Goal: Information Seeking & Learning: Learn about a topic

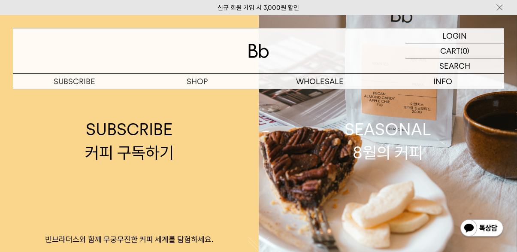
click at [0, 0] on p "숍" at bounding box center [0, 0] width 0 height 0
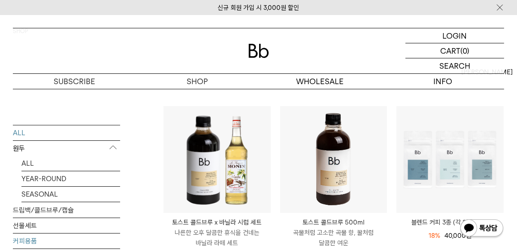
click at [15, 239] on link "커피용품" at bounding box center [66, 240] width 107 height 15
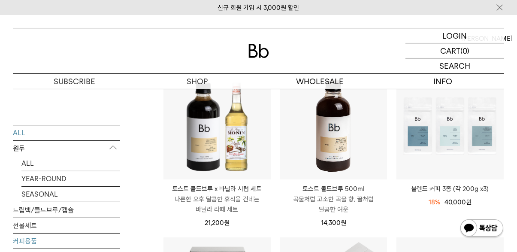
scroll to position [106, 0]
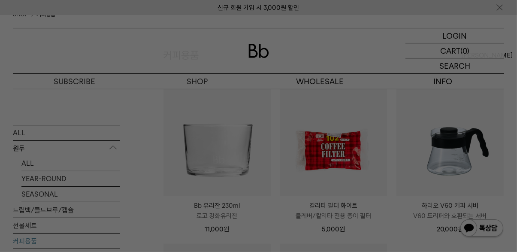
scroll to position [102, 0]
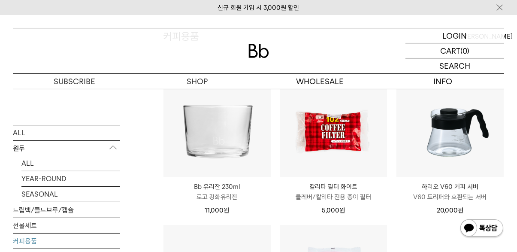
click at [19, 150] on p "원두" at bounding box center [66, 147] width 107 height 15
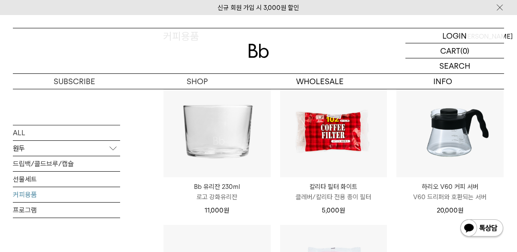
click at [16, 142] on p "원두" at bounding box center [66, 147] width 107 height 15
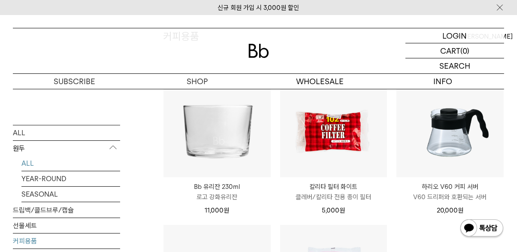
click at [26, 160] on link "ALL" at bounding box center [70, 162] width 99 height 15
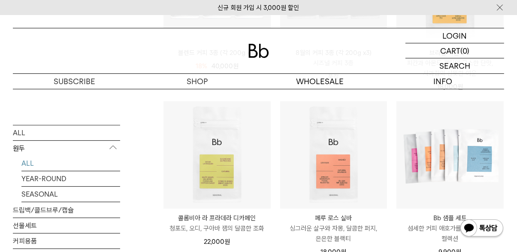
scroll to position [236, 0]
click at [17, 209] on link "드립백/콜드브루/캡슐" at bounding box center [66, 209] width 107 height 15
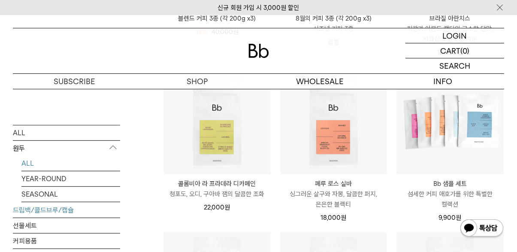
scroll to position [276, 0]
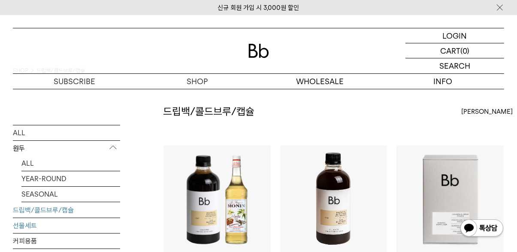
click at [25, 227] on link "선물세트" at bounding box center [66, 225] width 107 height 15
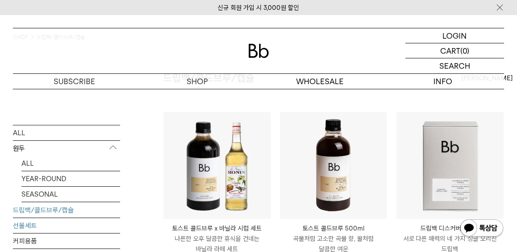
scroll to position [67, 0]
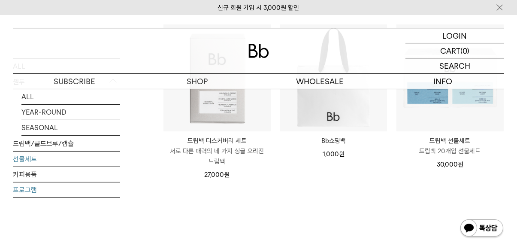
click at [20, 190] on link "프로그램" at bounding box center [66, 189] width 107 height 15
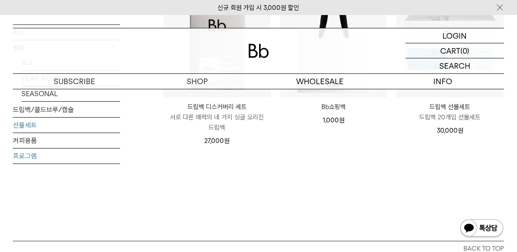
scroll to position [188, 0]
